Goal: Task Accomplishment & Management: Use online tool/utility

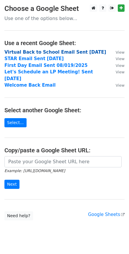
click at [67, 50] on strong "Virtual Back to School Email Sent [DATE]" at bounding box center [55, 52] width 102 height 5
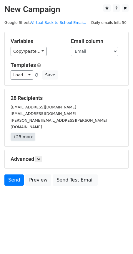
click at [23, 133] on link "+25 more" at bounding box center [23, 136] width 25 height 7
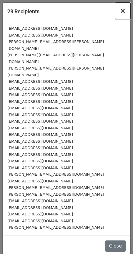
click at [123, 12] on span "×" at bounding box center [123, 11] width 6 height 8
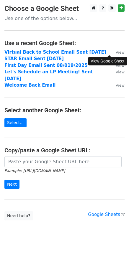
click at [116, 53] on small "View" at bounding box center [120, 52] width 9 height 4
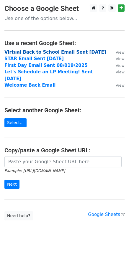
click at [75, 52] on strong "Virtual Back to School Email Sent [DATE]" at bounding box center [55, 52] width 102 height 5
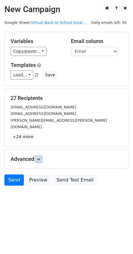
click at [40, 158] on icon at bounding box center [39, 160] width 4 height 4
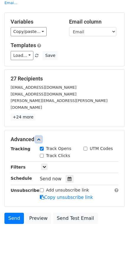
scroll to position [33, 0]
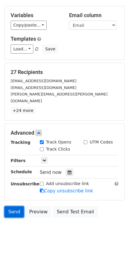
click at [12, 207] on link "Send" at bounding box center [13, 212] width 19 height 11
